Goal: Check status: Check status

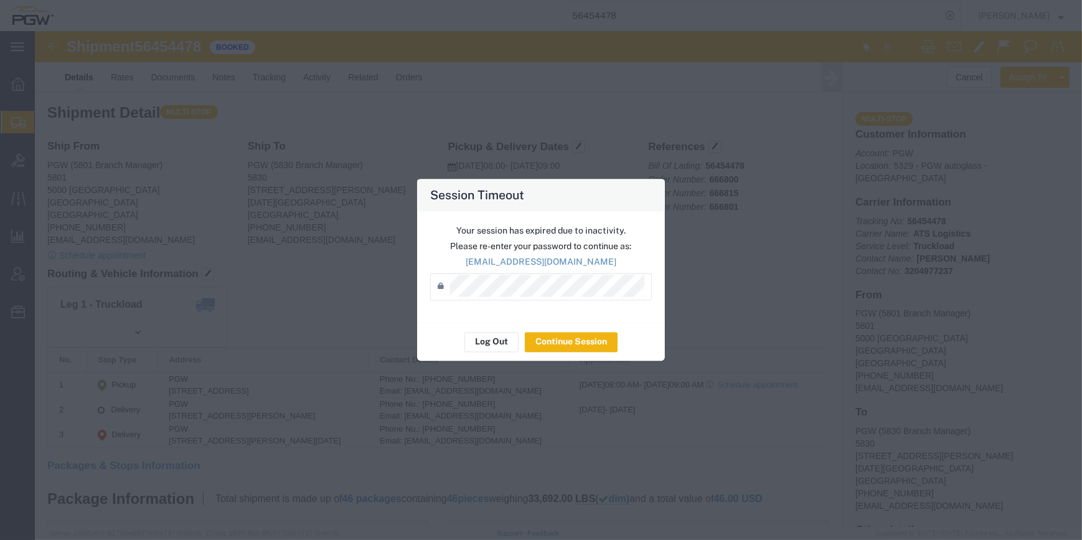
scroll to position [283, 0]
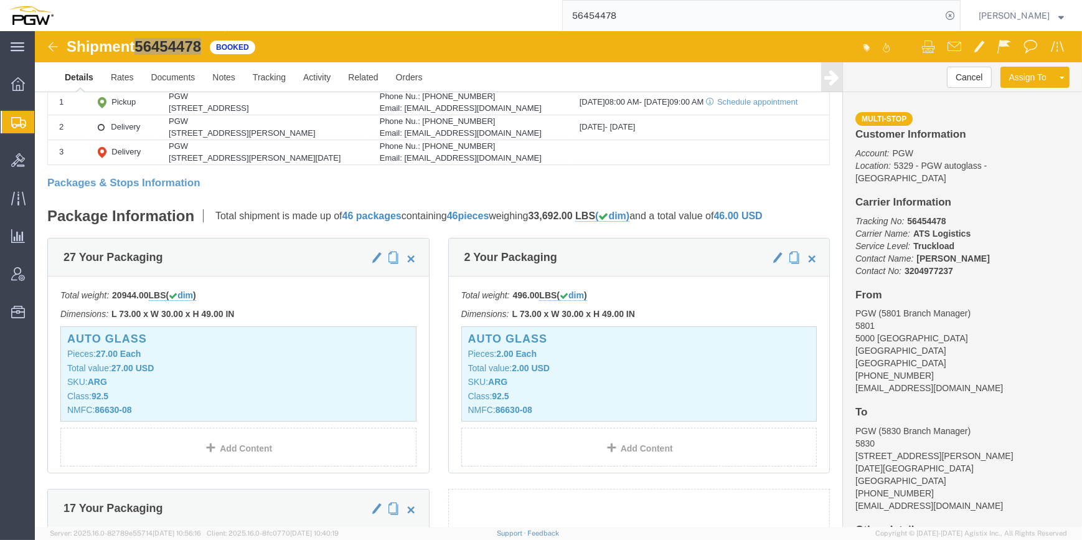
click at [597, 7] on input "56454478" at bounding box center [752, 16] width 378 height 30
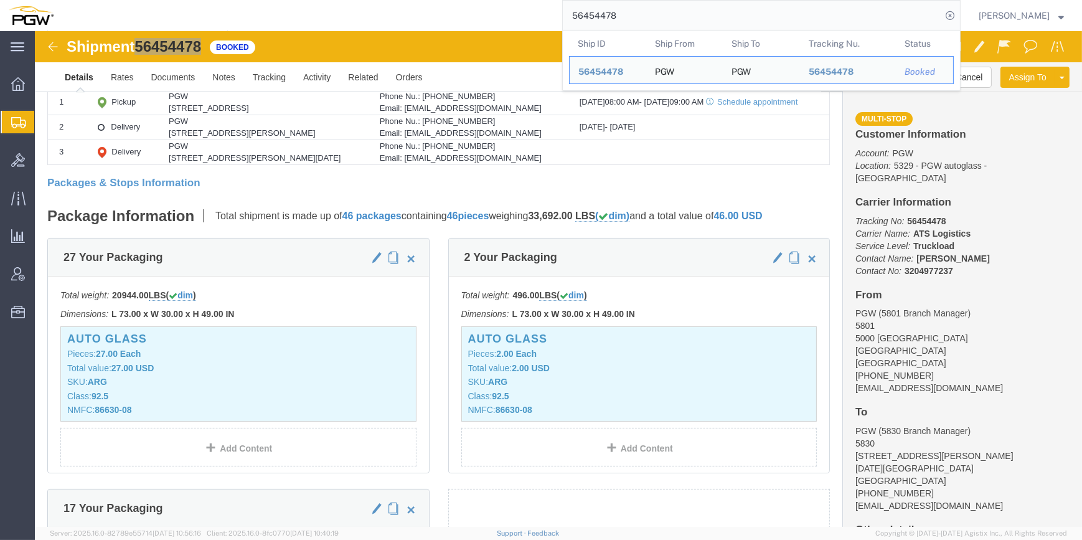
drag, startPoint x: 590, startPoint y: 18, endPoint x: 485, endPoint y: 16, distance: 104.6
click at [485, 16] on div "56454478 Ship ID Ship From Ship To Tracking Nu. Status Ship ID 56454478 Ship Fr…" at bounding box center [511, 15] width 898 height 31
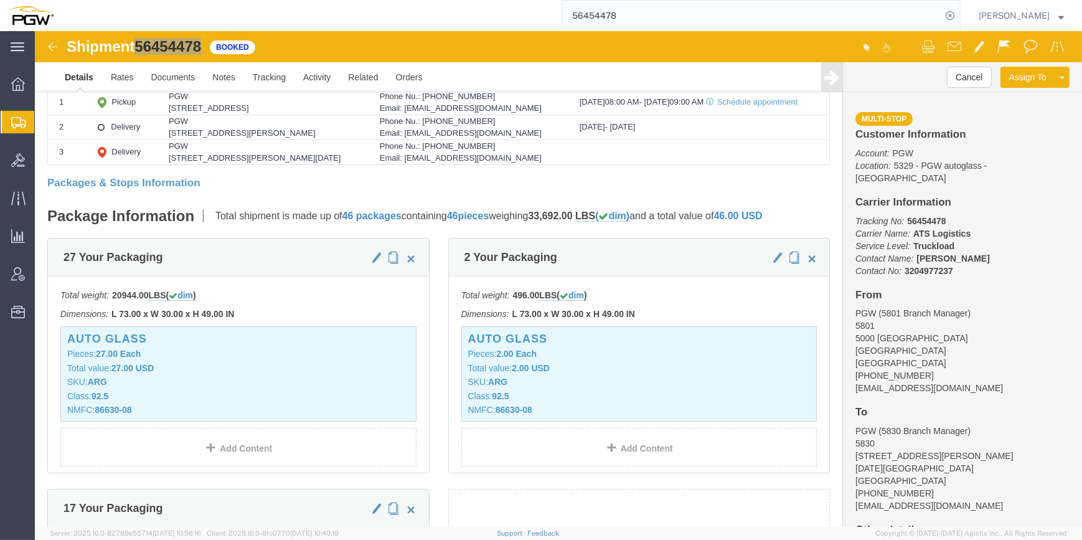
paste input "27256"
type input "56427256"
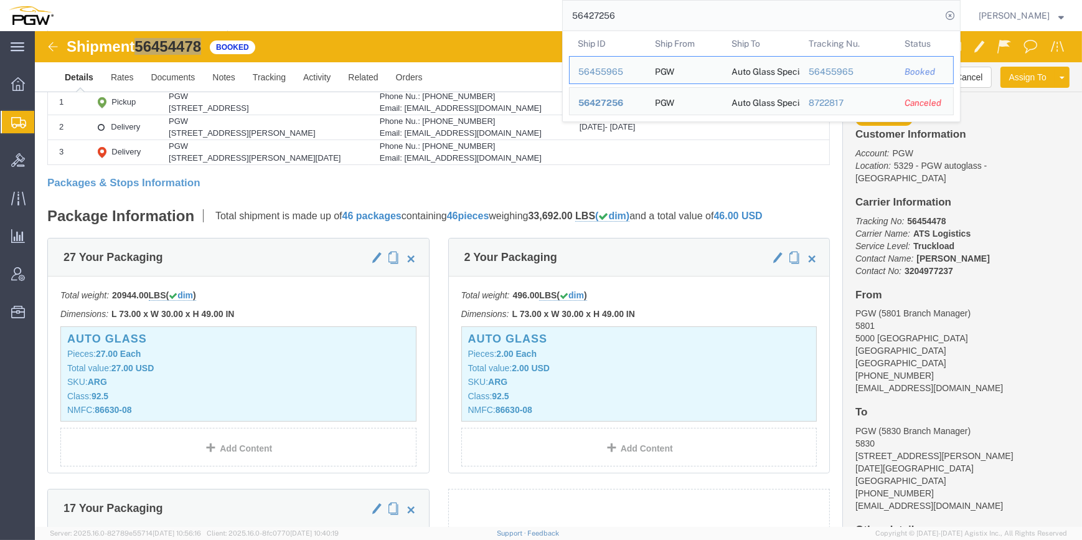
click at [625, 11] on input "56427256" at bounding box center [752, 16] width 378 height 30
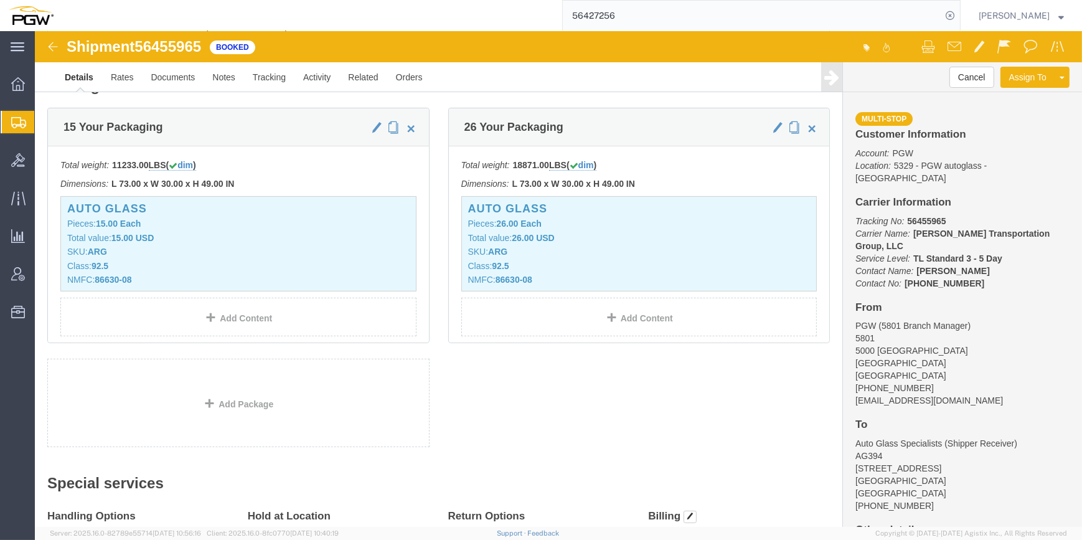
scroll to position [413, 0]
click at [601, 14] on input "56427256" at bounding box center [752, 16] width 378 height 30
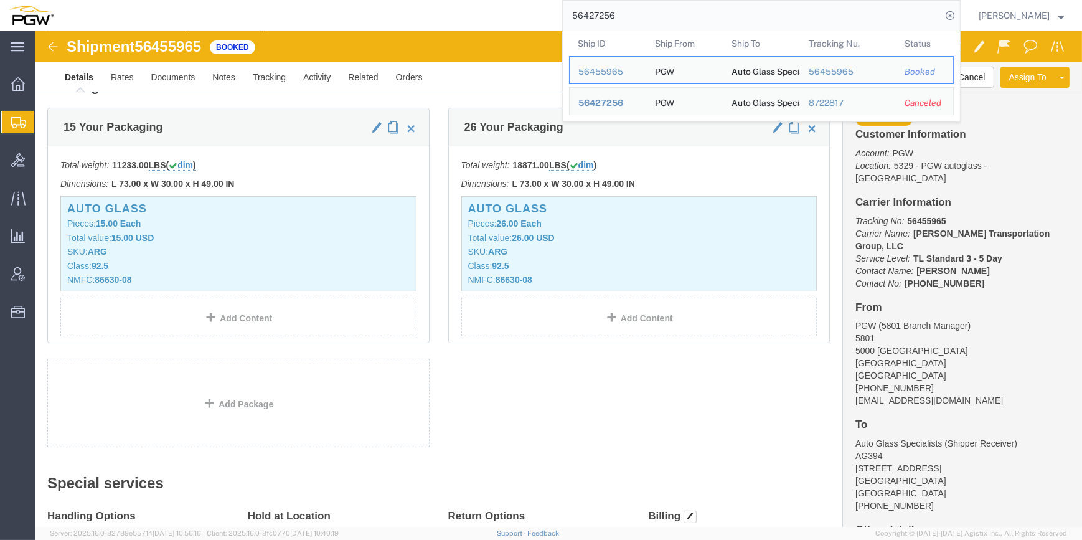
drag, startPoint x: 612, startPoint y: 14, endPoint x: 490, endPoint y: 18, distance: 122.0
click at [490, 19] on div "56427256 Ship ID Ship From Ship To Tracking Nu. Status Ship ID 56455965 Ship Fr…" at bounding box center [511, 15] width 898 height 31
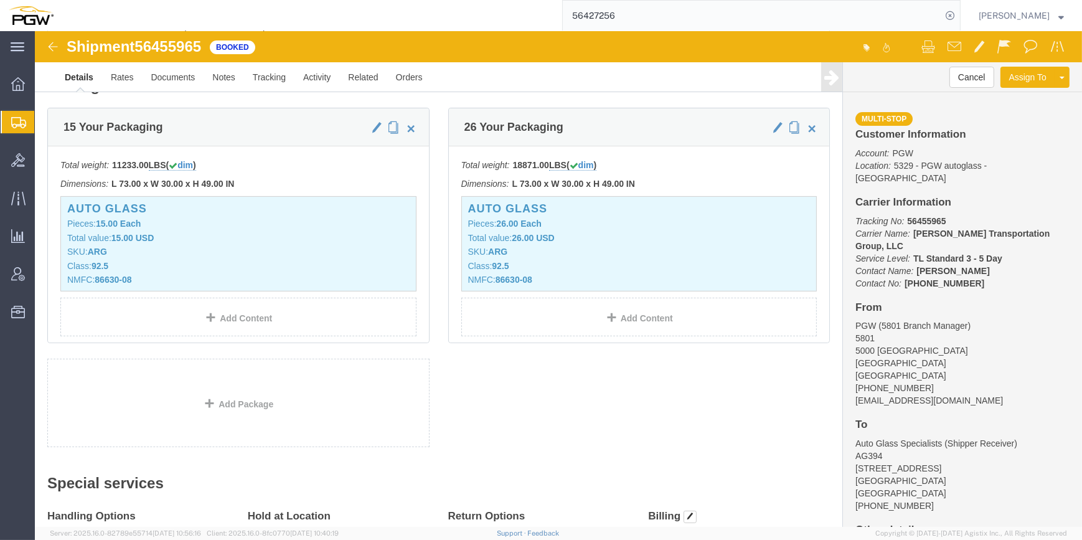
click at [614, 9] on input "56427256" at bounding box center [752, 16] width 378 height 30
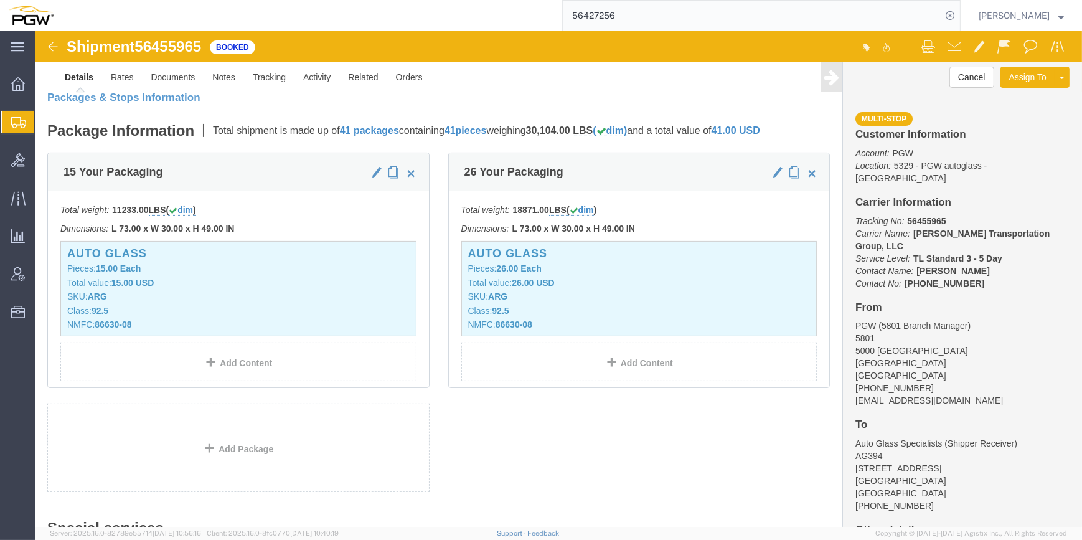
scroll to position [396, 0]
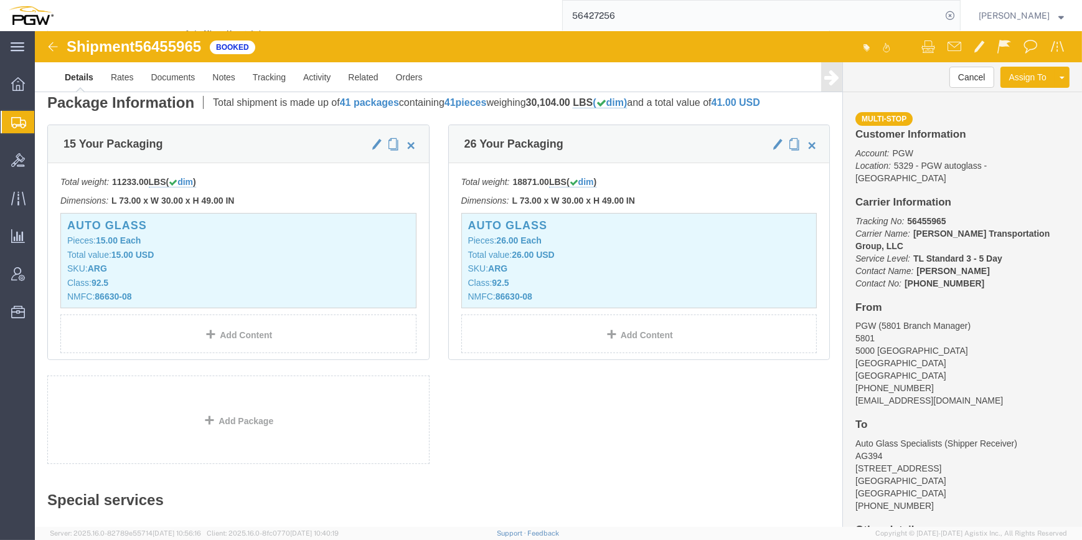
click div "Shipment 56455965 Booked"
click img
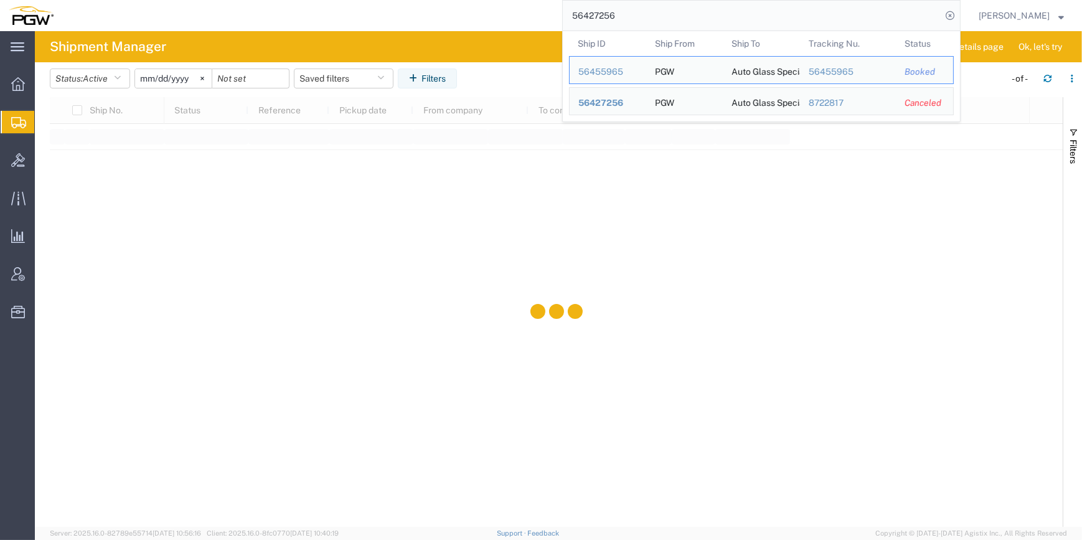
drag, startPoint x: 597, startPoint y: 9, endPoint x: 522, endPoint y: 11, distance: 74.7
click at [522, 11] on div "56427256 Ship ID Ship From Ship To Tracking Nu. Status Ship ID 56455965 Ship Fr…" at bounding box center [511, 15] width 898 height 31
